Goal: Task Accomplishment & Management: Complete application form

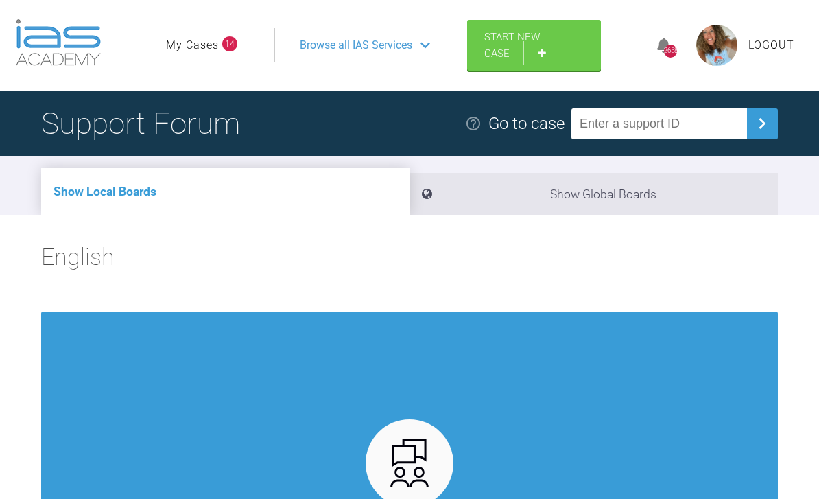
click at [539, 43] on link "Start New Case" at bounding box center [534, 45] width 134 height 51
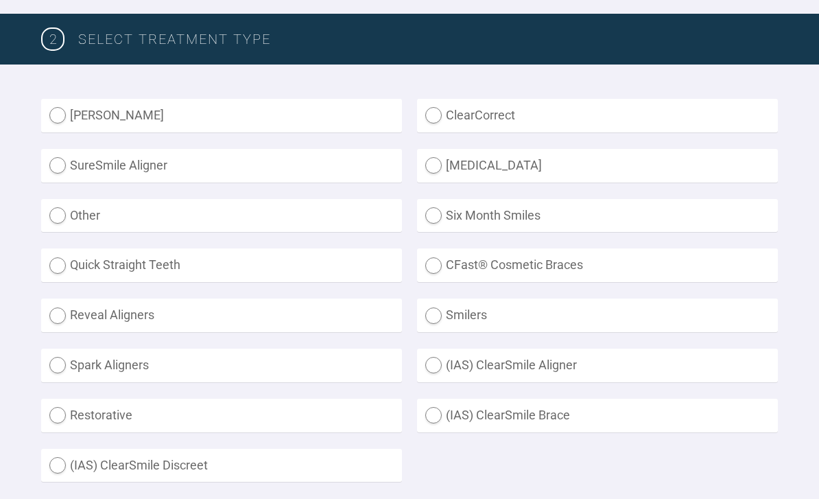
click at [449, 404] on label "(IAS) ClearSmile Brace" at bounding box center [597, 416] width 361 height 34
radio Brace "true"
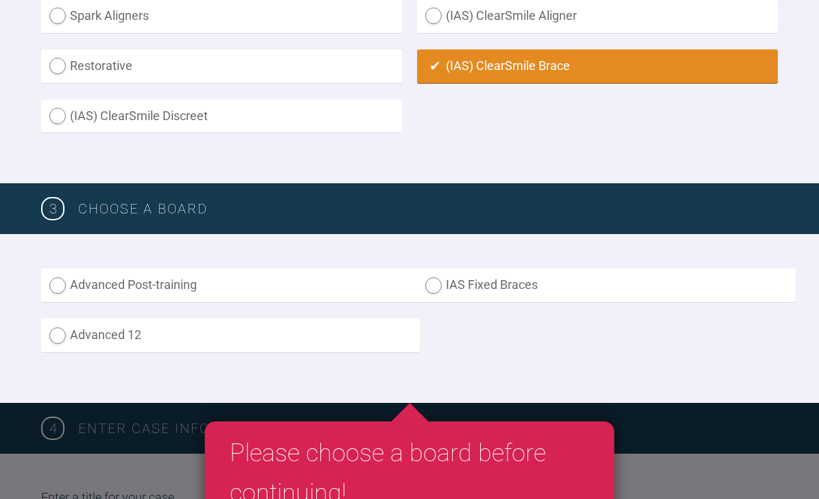
scroll to position [695, 0]
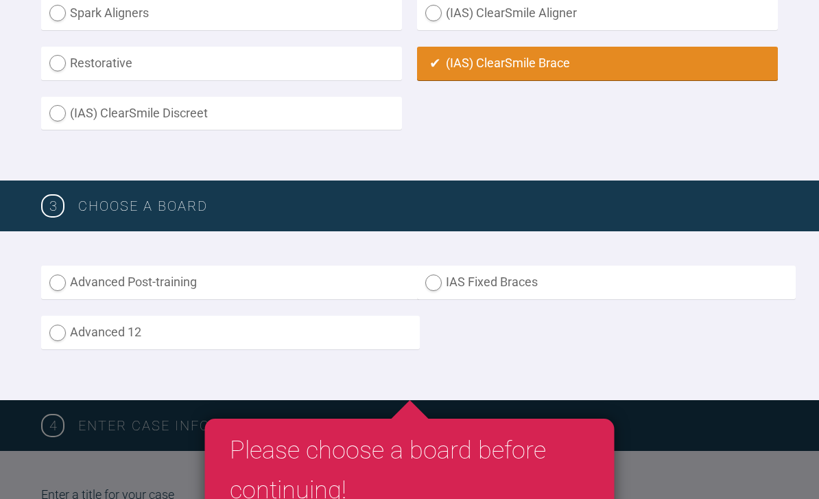
click at [180, 336] on label "Advanced 12" at bounding box center [230, 333] width 379 height 34
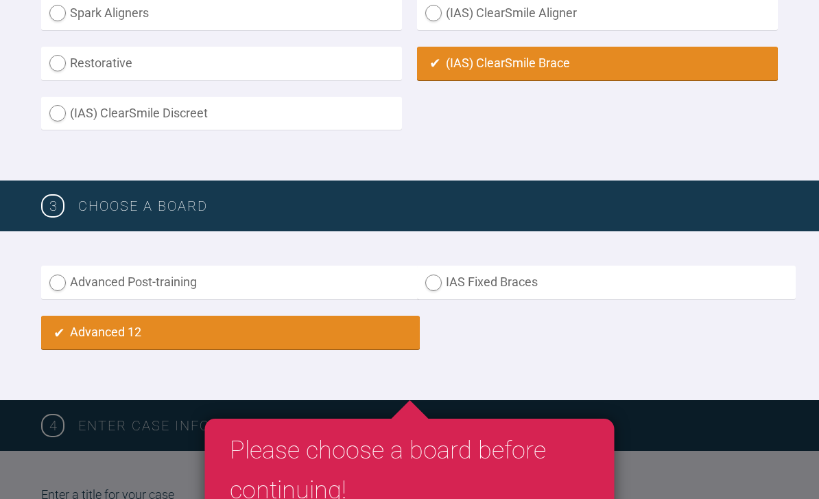
radio input "true"
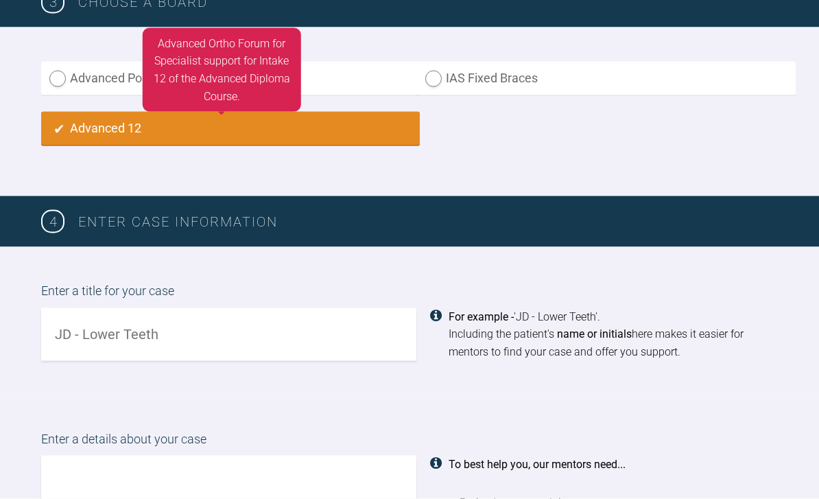
scroll to position [977, 0]
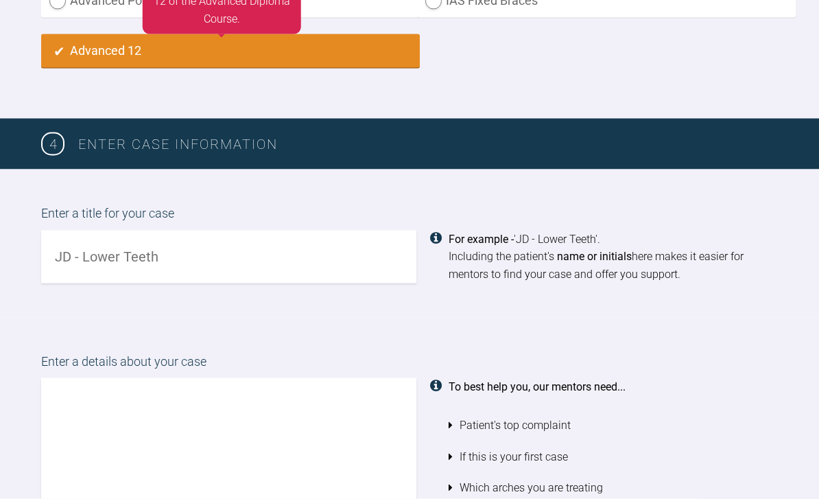
click at [294, 263] on input "text" at bounding box center [228, 257] width 375 height 53
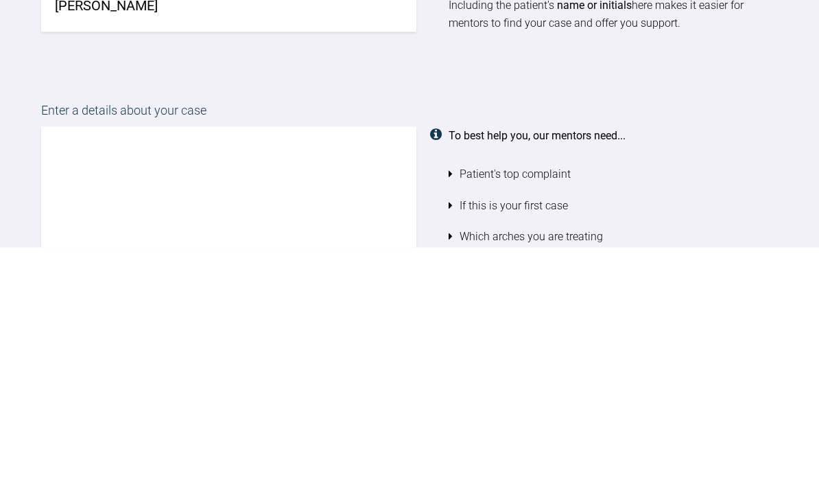
type input "[PERSON_NAME]"
click at [325, 378] on textarea at bounding box center [228, 456] width 375 height 156
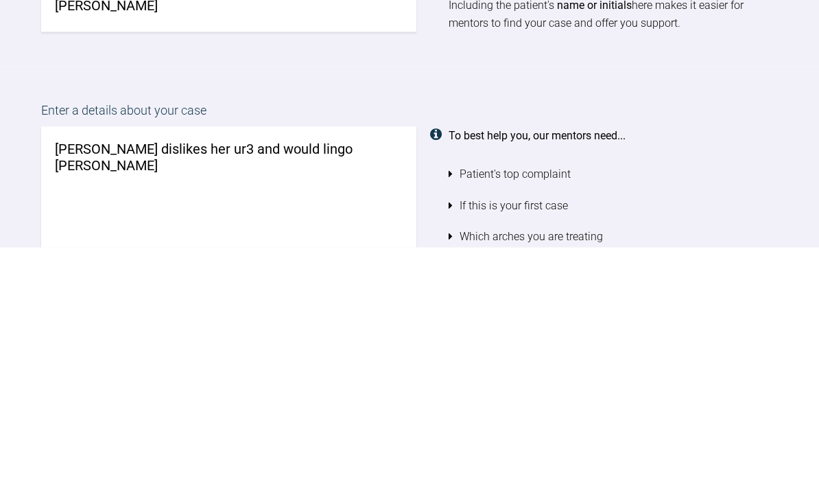
click at [268, 378] on textarea "[PERSON_NAME] dislikes her ur3 and would lingo [PERSON_NAME]" at bounding box center [228, 456] width 375 height 156
click at [279, 378] on textarea "[PERSON_NAME] dislikes her ur3 and would like [PERSON_NAME]" at bounding box center [228, 456] width 375 height 156
click at [352, 378] on textarea "[PERSON_NAME] dislikes her ur3 and would like fixed bares" at bounding box center [228, 456] width 375 height 156
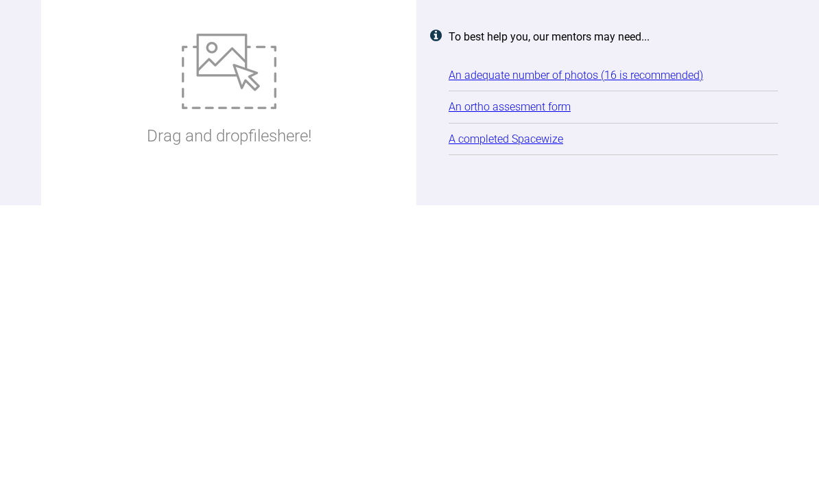
type textarea "[PERSON_NAME] dislikes her ur3 and would like fixed braces"
click at [240, 327] on img at bounding box center [229, 364] width 95 height 75
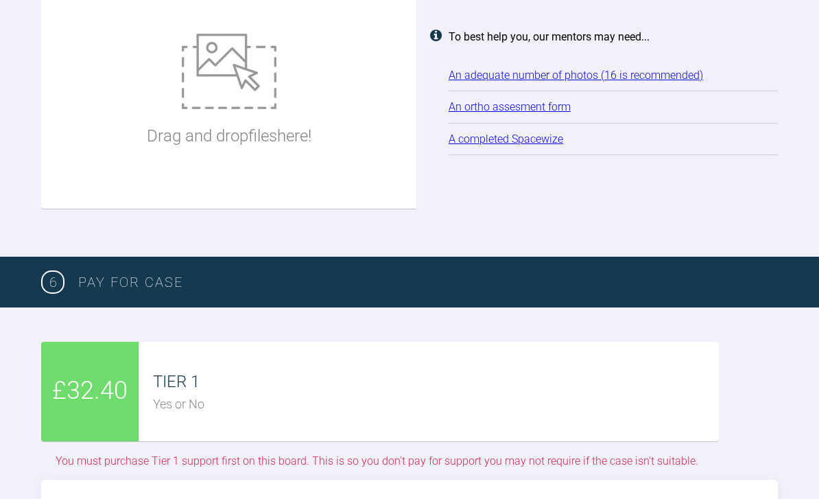
type input "C:\fakepath\DSC_0810.jpeg"
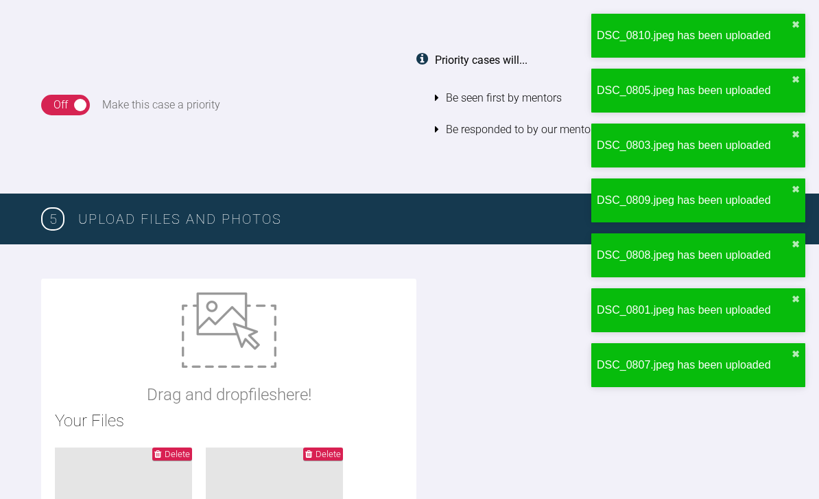
scroll to position [1625, 0]
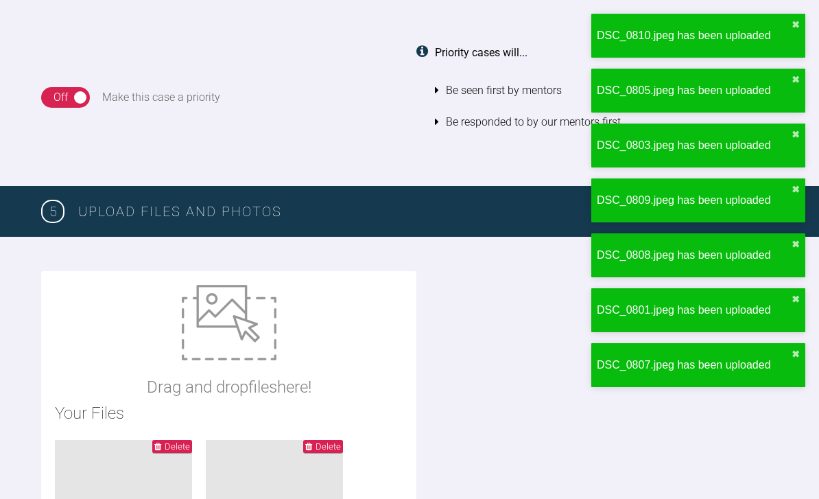
click at [246, 323] on img at bounding box center [229, 322] width 95 height 75
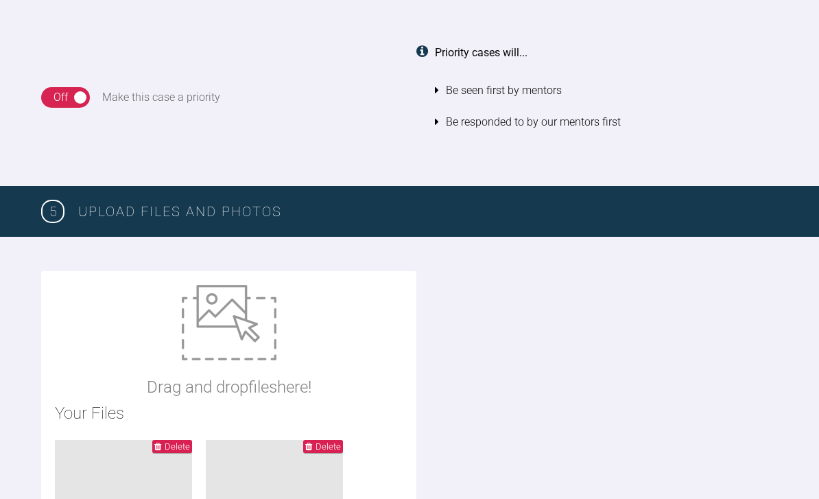
type input "C:\fakepath\IMG_4072.jpeg"
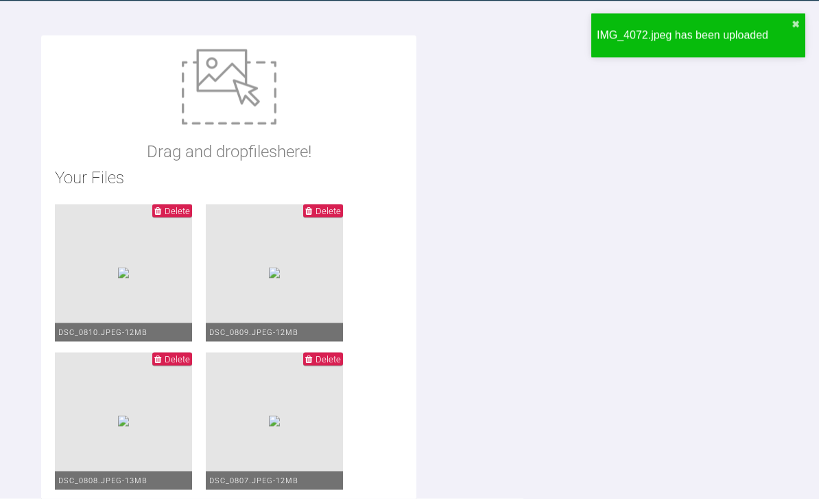
scroll to position [1861, 0]
click at [246, 92] on img at bounding box center [229, 86] width 95 height 75
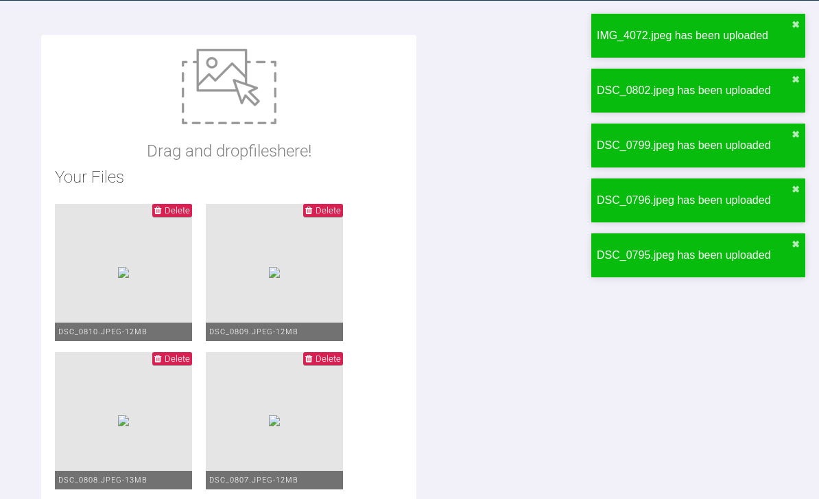
type input "C:\fakepath\[PERSON_NAME] adp.docx"
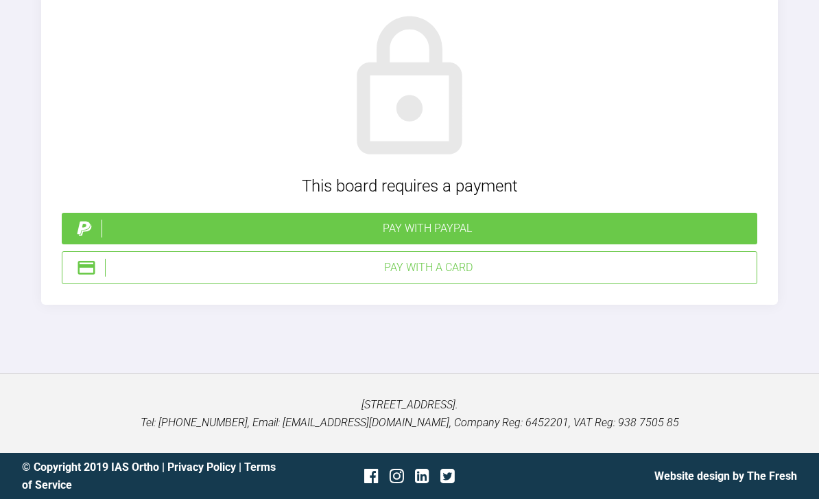
click at [439, 237] on div "Pay with PayPal" at bounding box center [427, 229] width 651 height 18
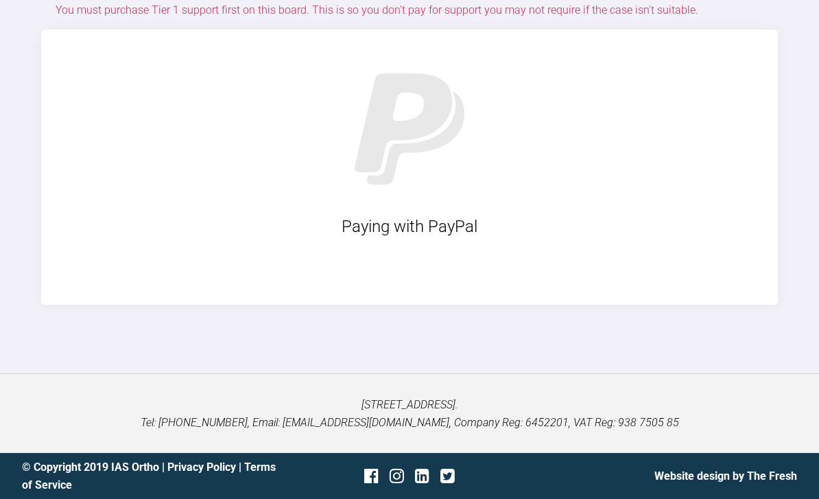
scroll to position [4365, 0]
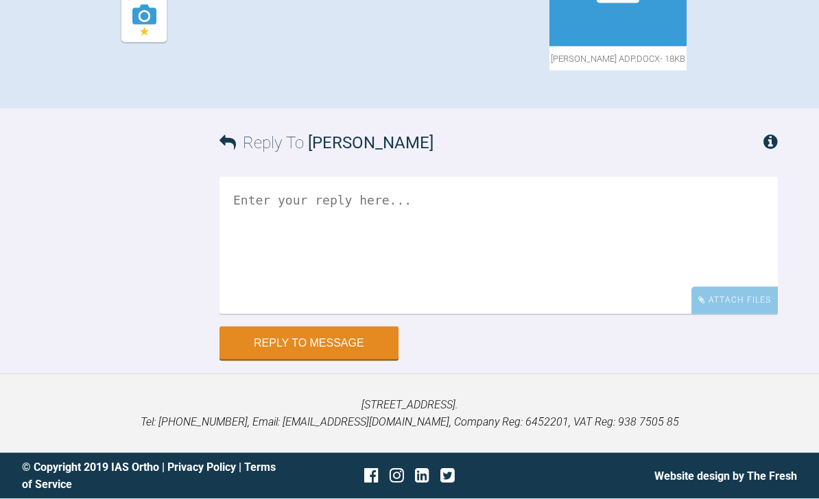
scroll to position [679, 0]
